Goal: Use online tool/utility: Utilize a website feature to perform a specific function

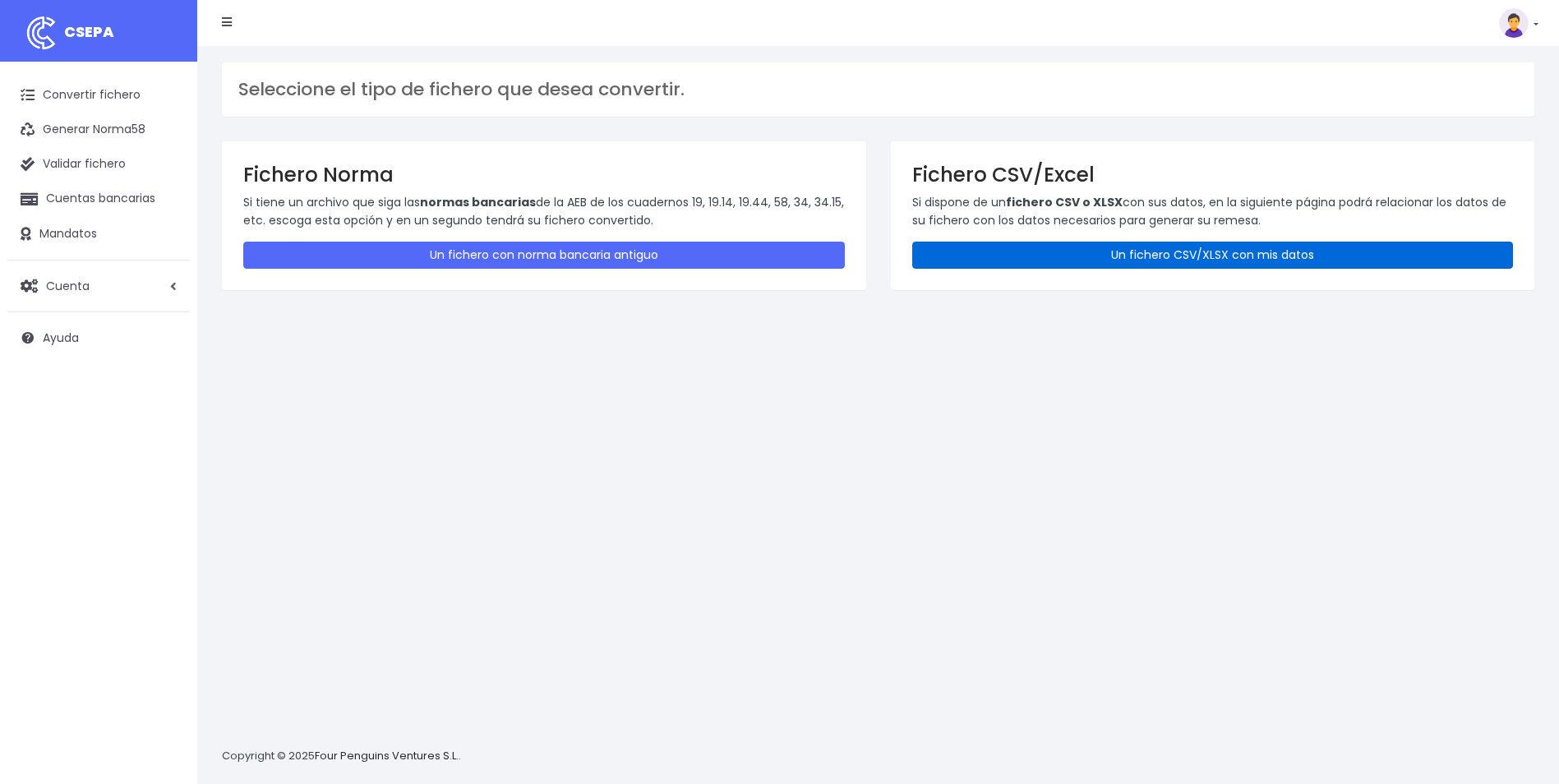
click at [1216, 256] on link "Un fichero CSV/XLSX con mis datos" at bounding box center [1212, 254] width 602 height 27
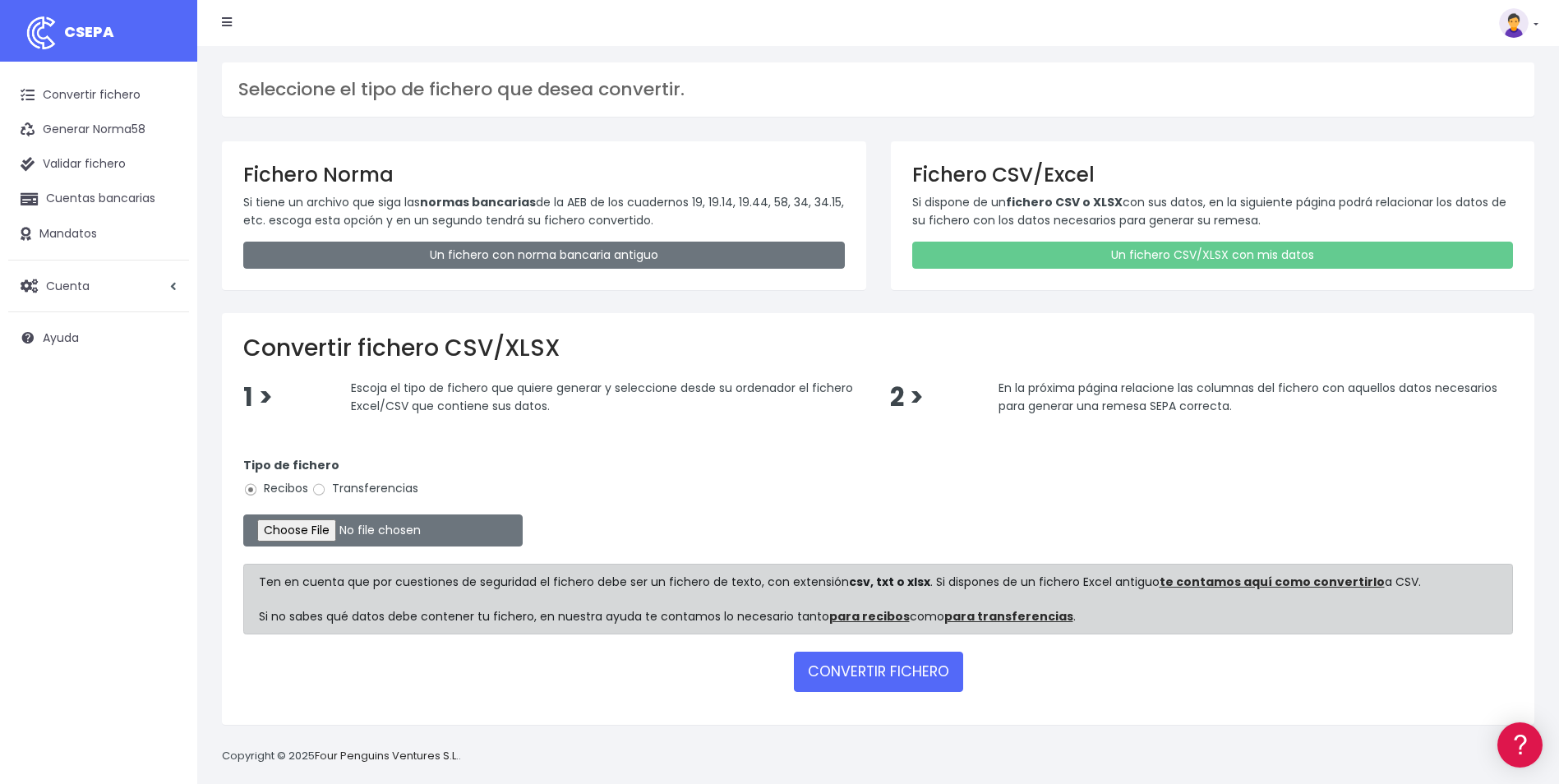
click at [359, 494] on label "Transferencias" at bounding box center [365, 489] width 107 height 17
click at [327, 494] on input "Transferencias" at bounding box center [319, 489] width 15 height 15
radio input "true"
click at [327, 526] on input "file" at bounding box center [383, 530] width 280 height 32
type input "C:\fakepath\Trasferencia Manual SEPA 22.09.2025_0534 ES 1.317,46.csv"
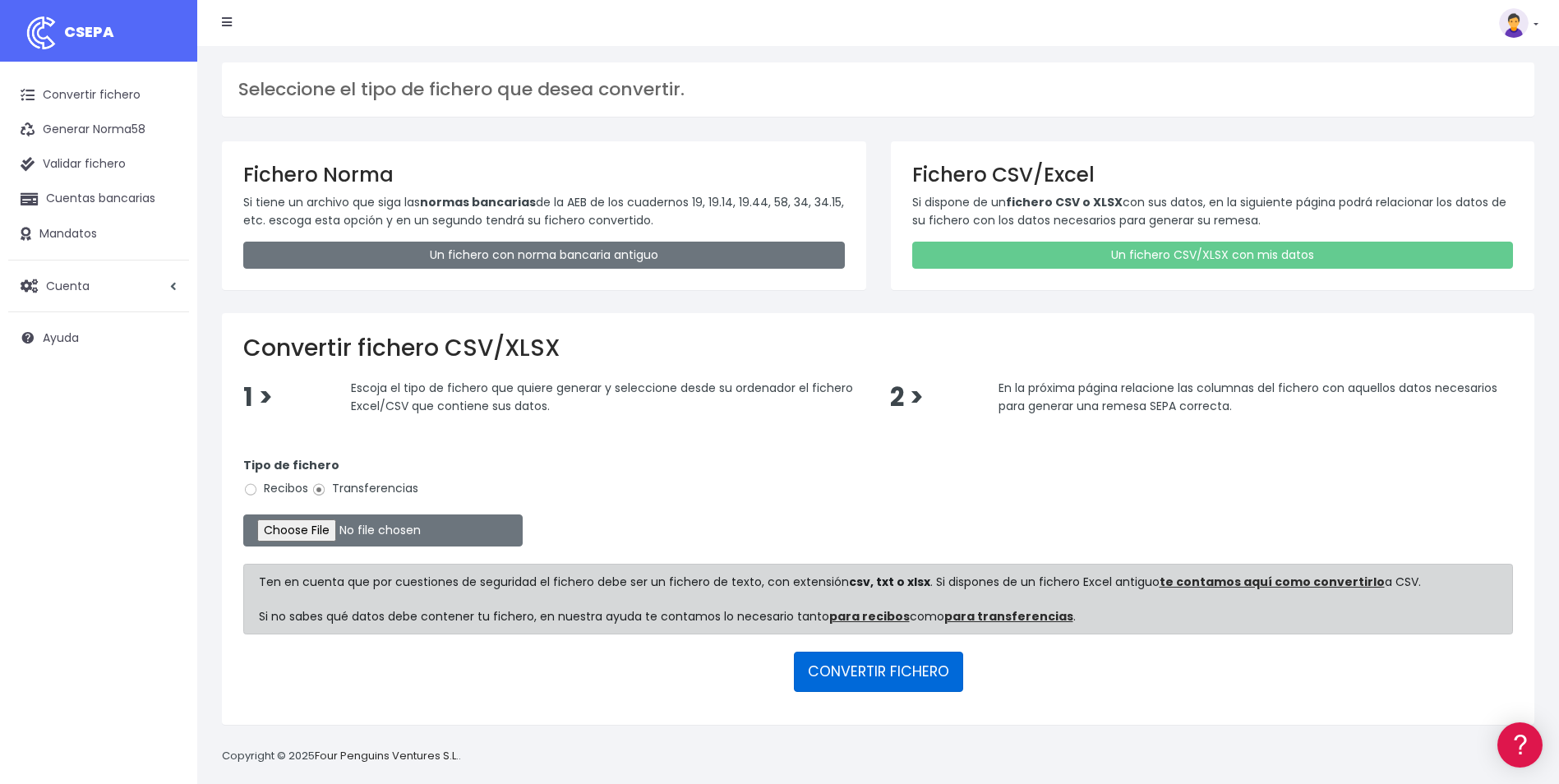
click at [877, 691] on button "CONVERTIR FICHERO" at bounding box center [878, 670] width 169 height 39
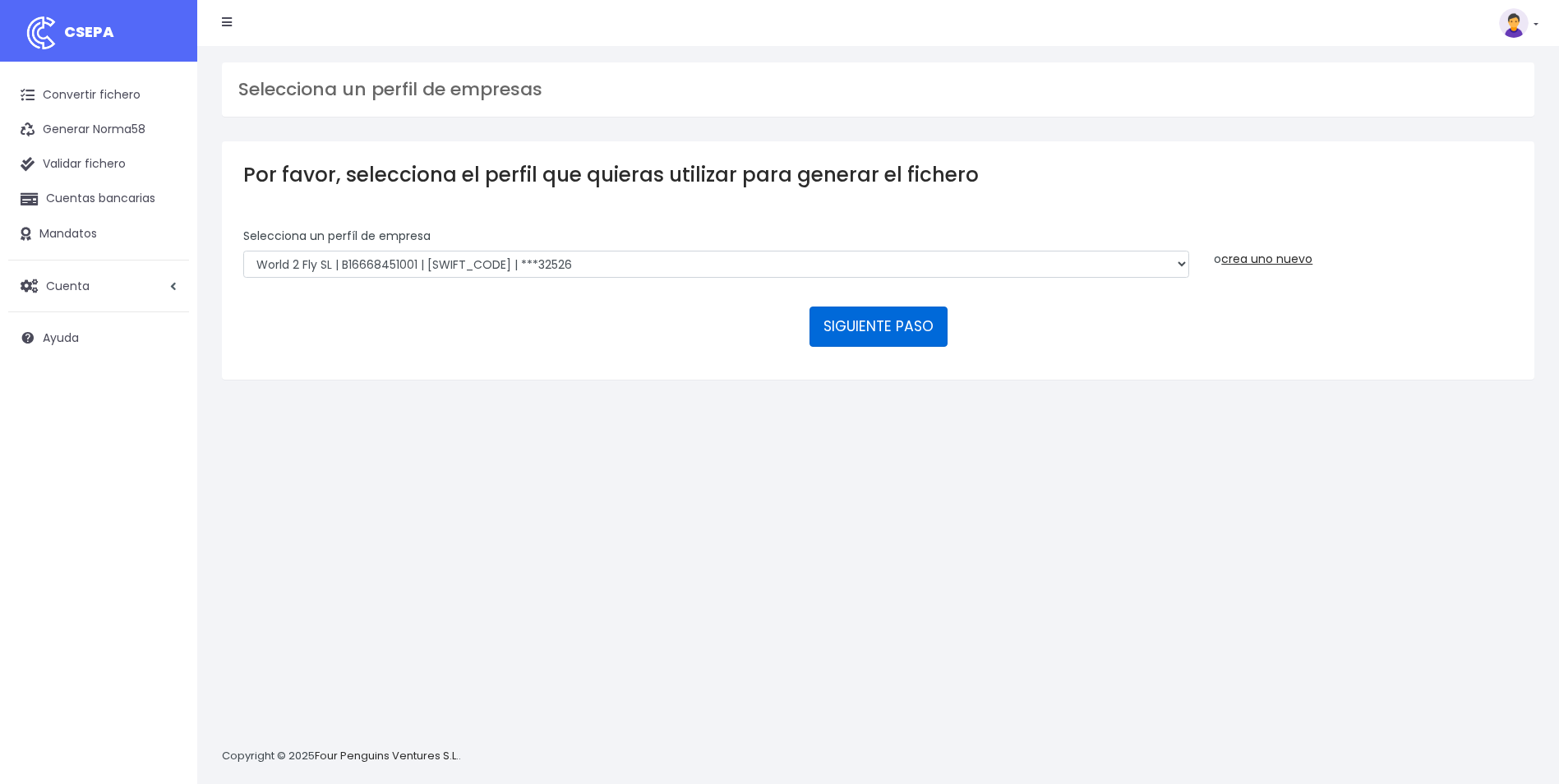
click at [873, 321] on button "SIGUIENTE PASO" at bounding box center [878, 326] width 138 height 39
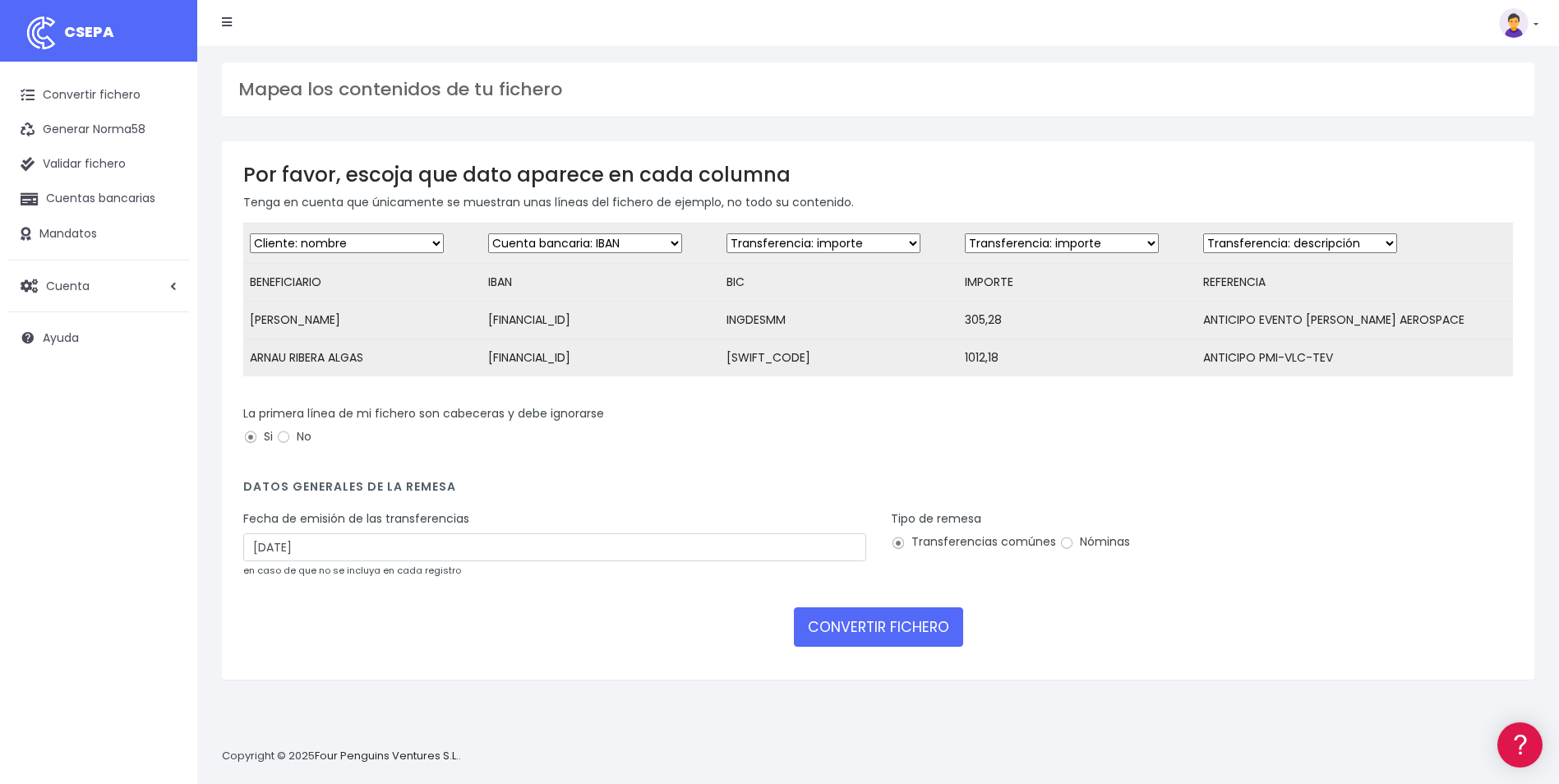
click at [916, 246] on select "Desechar campo Cliente: nombre Cliente: DNI Cliente: Email Cliente: referencia …" at bounding box center [822, 243] width 194 height 20
select select "bic"
click at [740, 234] on select "Desechar campo Cliente: nombre Cliente: DNI Cliente: Email Cliente: referencia …" at bounding box center [822, 243] width 194 height 20
click at [1059, 237] on select "Desechar campo Cliente: nombre Cliente: DNI Cliente: Email Cliente: referencia …" at bounding box center [1061, 243] width 194 height 20
click at [986, 234] on select "Desechar campo Cliente: nombre Cliente: DNI Cliente: Email Cliente: referencia …" at bounding box center [1061, 243] width 194 height 20
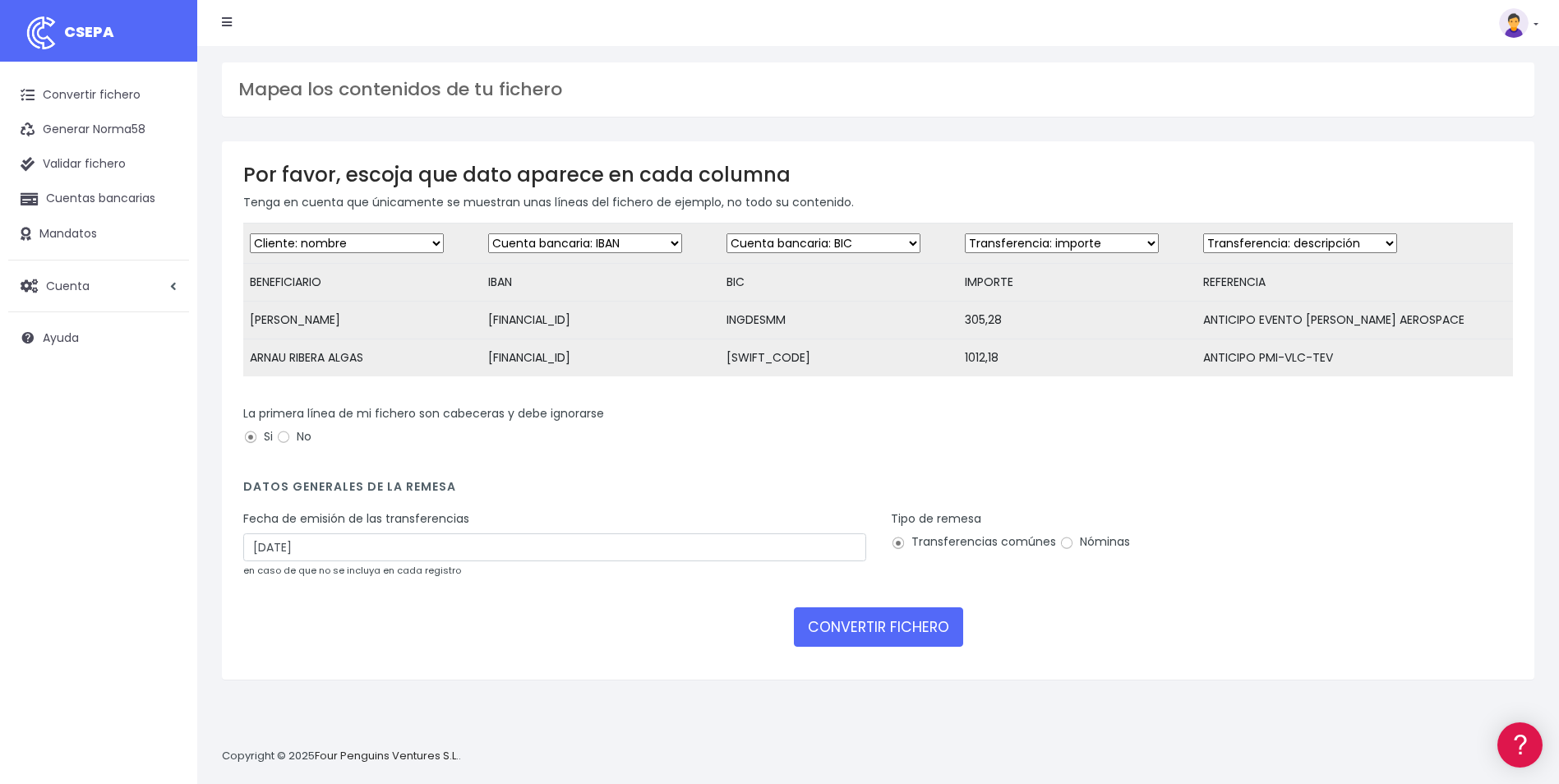
click at [1343, 255] on td "Desechar campo Cliente: nombre Cliente: DNI Cliente: Email Cliente: referencia …" at bounding box center [1355, 243] width 316 height 40
click at [1345, 246] on select "Desechar campo Cliente: nombre Cliente: DNI Cliente: Email Cliente: referencia …" at bounding box center [1299, 243] width 194 height 20
click at [1232, 234] on select "Desechar campo Cliente: nombre Cliente: DNI Cliente: Email Cliente: referencia …" at bounding box center [1299, 243] width 194 height 20
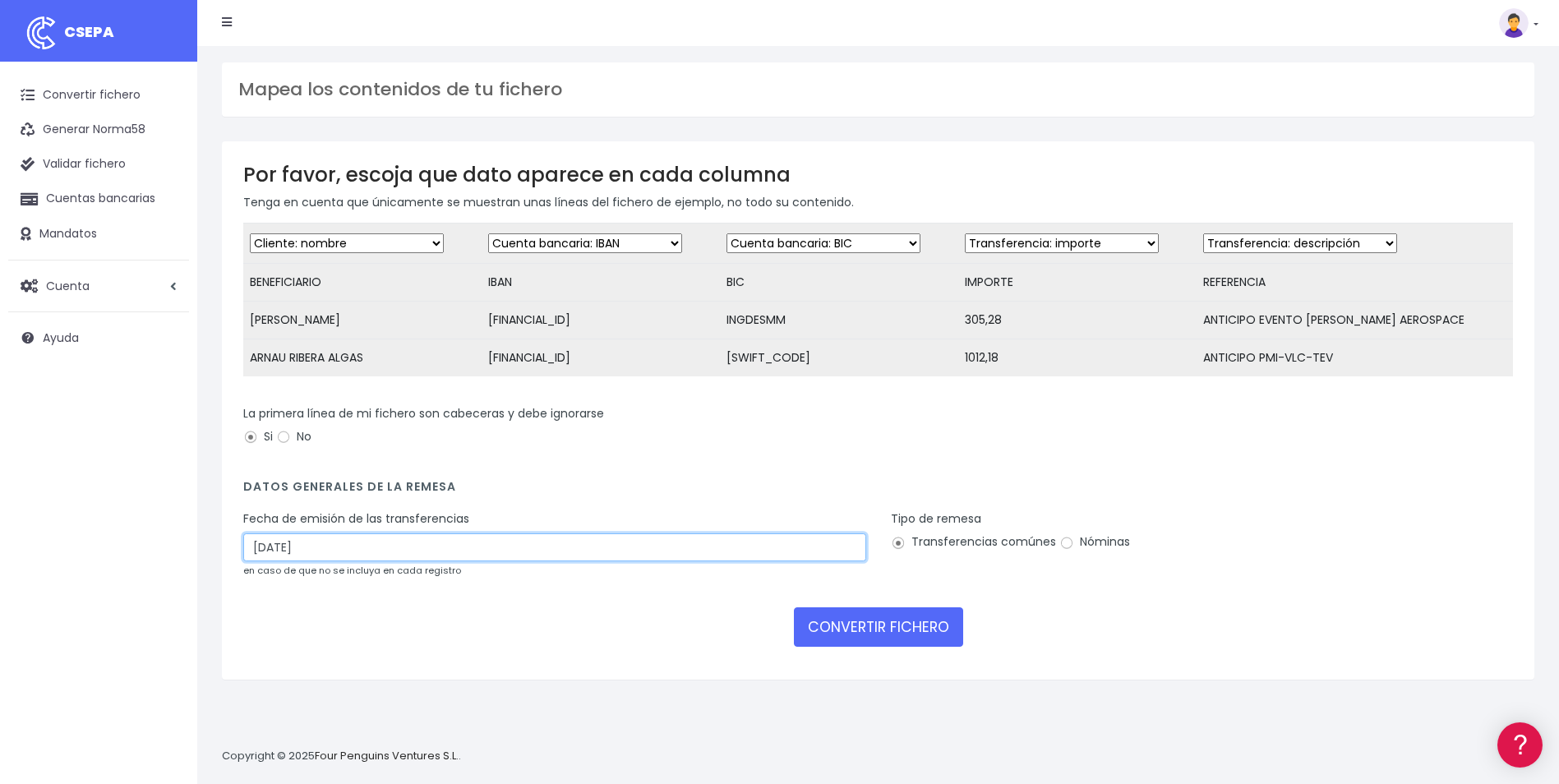
click at [389, 561] on input "24/09/2025" at bounding box center [554, 547] width 623 height 28
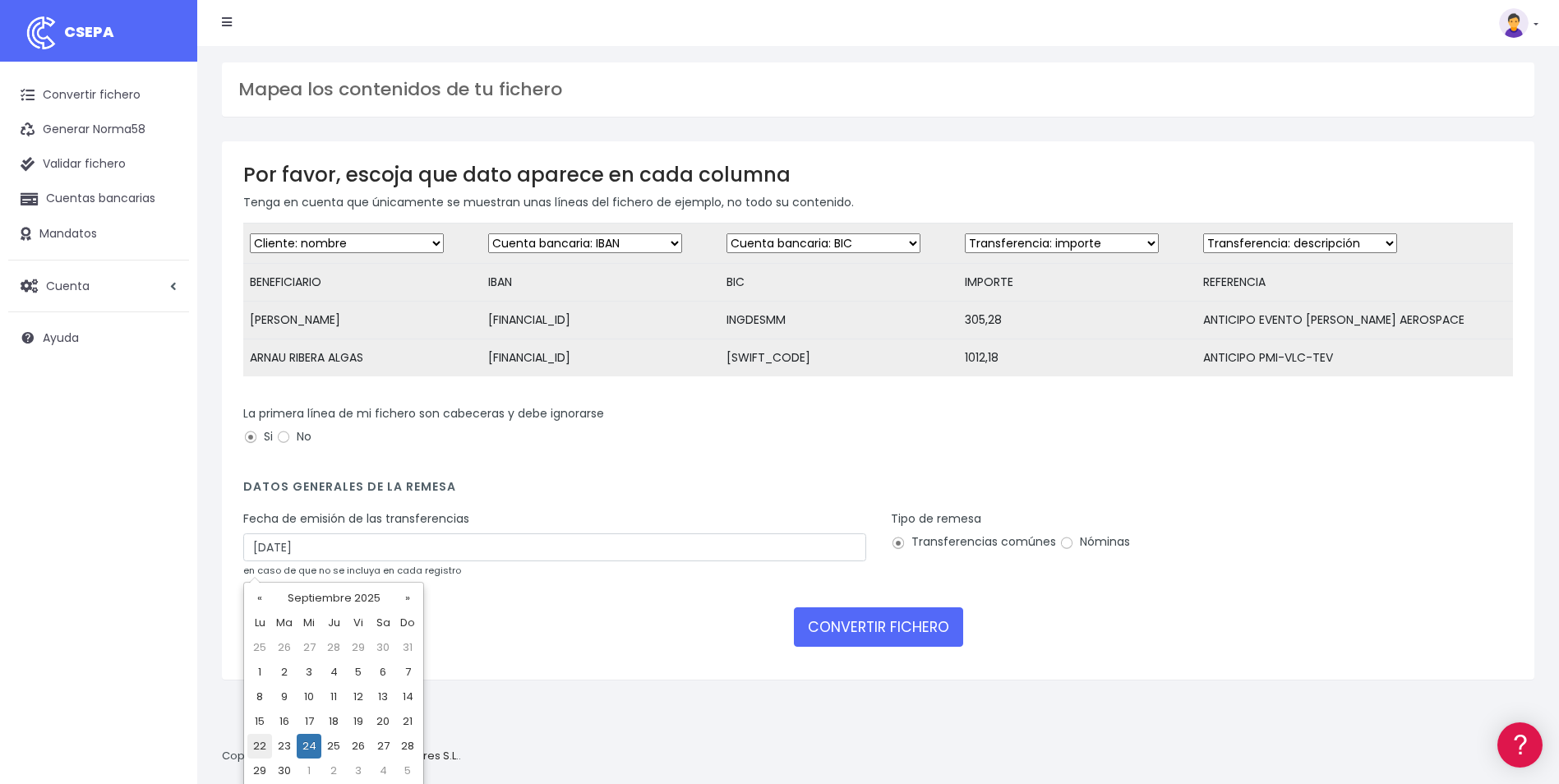
click at [264, 741] on td "22" at bounding box center [260, 746] width 24 height 24
type input "22/09/2025"
click at [853, 658] on form "Desechar campo Cliente: nombre Cliente: DNI Cliente: Email Cliente: referencia …" at bounding box center [878, 439] width 1270 height 435
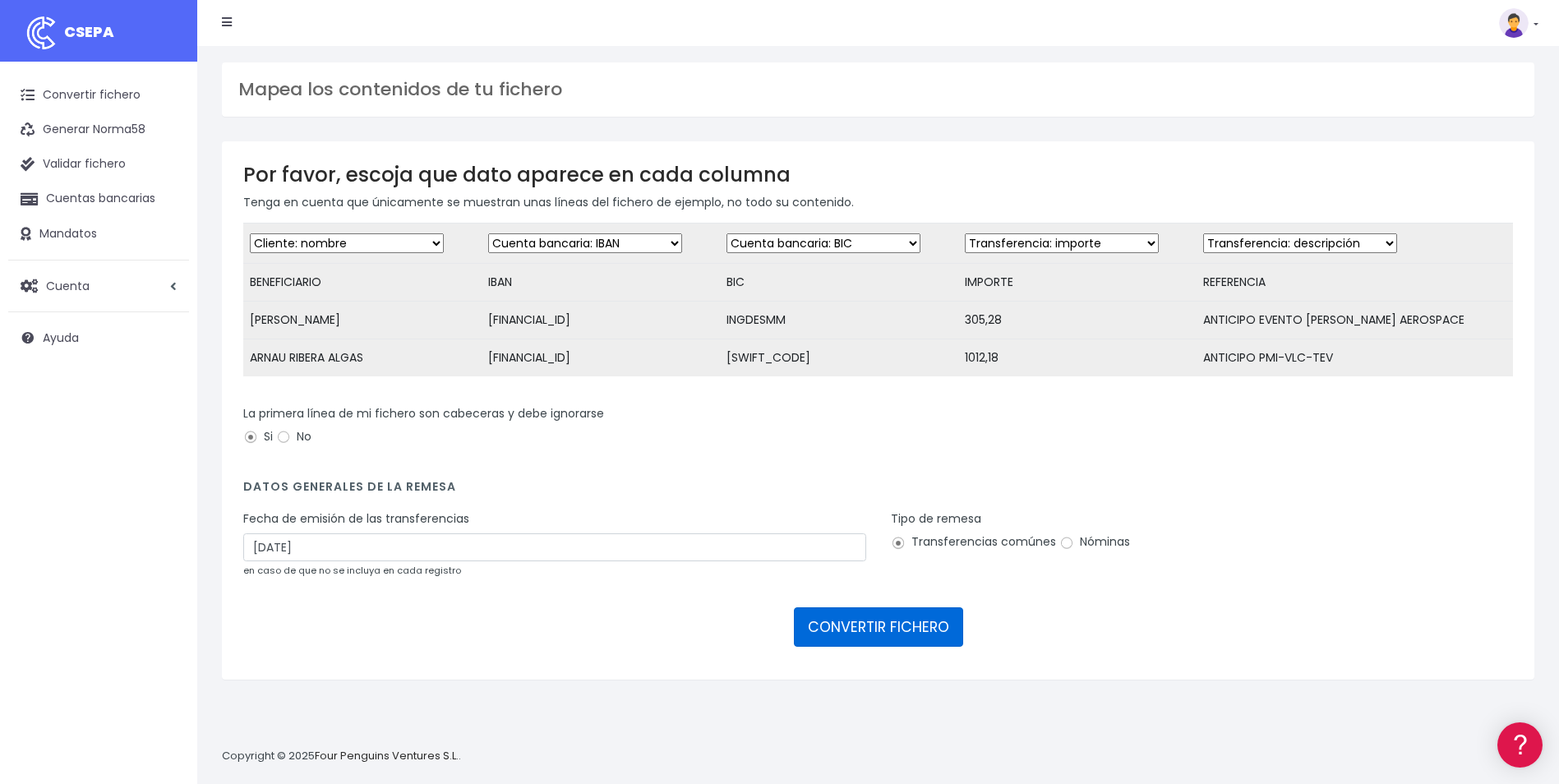
click at [854, 647] on button "CONVERTIR FICHERO" at bounding box center [878, 626] width 169 height 39
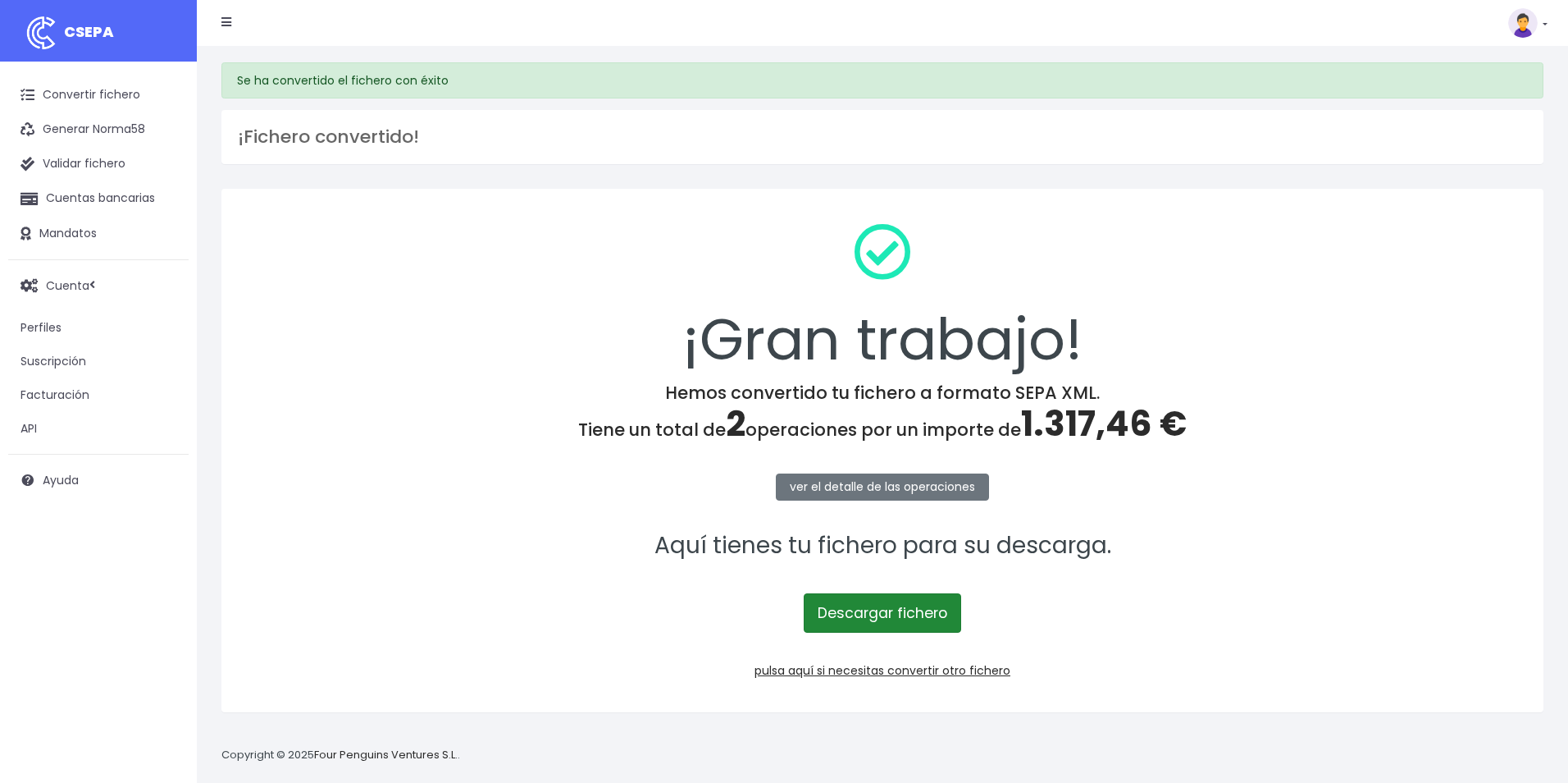
click at [876, 593] on link "Descargar fichero" at bounding box center [882, 612] width 158 height 39
